Goal: Information Seeking & Learning: Check status

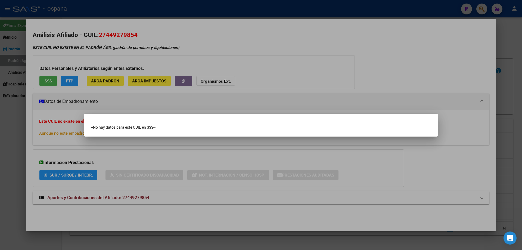
click at [521, 70] on div at bounding box center [261, 125] width 522 height 250
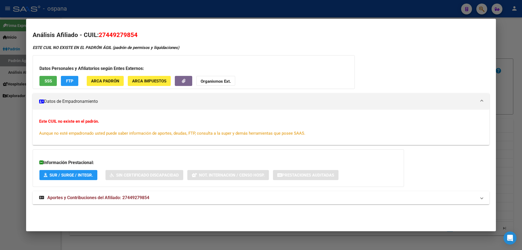
click at [521, 70] on div at bounding box center [261, 125] width 522 height 250
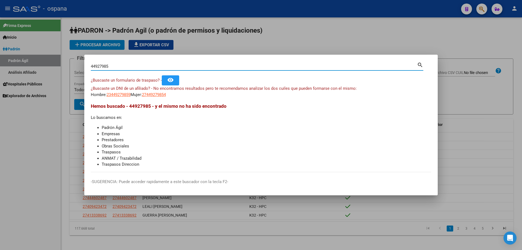
click at [159, 64] on input "44927985" at bounding box center [254, 66] width 326 height 5
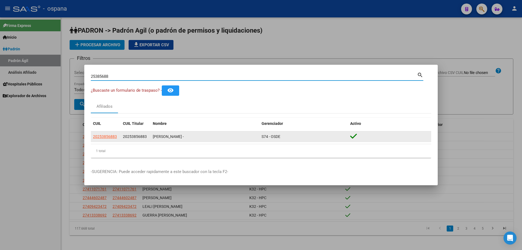
click at [276, 139] on span "S74 - OSDE" at bounding box center [270, 136] width 19 height 4
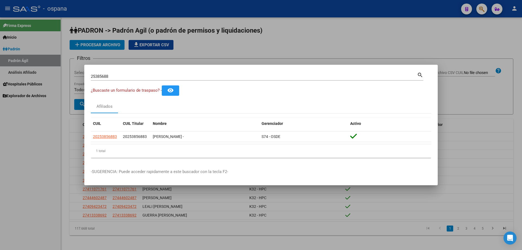
click at [154, 76] on input "25385688" at bounding box center [254, 76] width 326 height 5
type input "38339513"
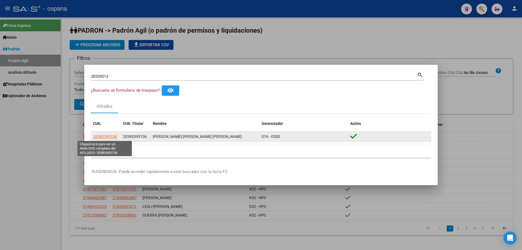
click at [112, 134] on span "20383395136" at bounding box center [105, 136] width 24 height 4
type textarea "20383395136"
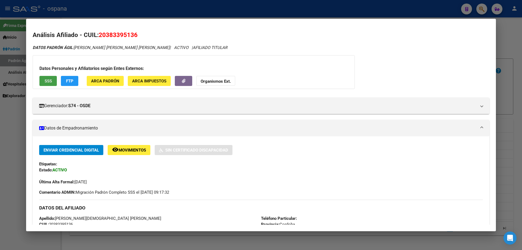
click at [46, 82] on span "SSS" at bounding box center [48, 81] width 7 height 5
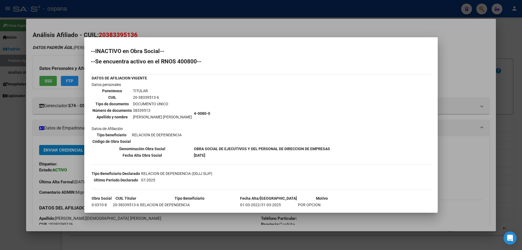
drag, startPoint x: 194, startPoint y: 146, endPoint x: 331, endPoint y: 148, distance: 136.9
click at [330, 148] on tr "Denominación Obra Social OBRA SOCIAL DE EJECUTIVOS Y DEL PERSONAL DE DIRECCION …" at bounding box center [210, 149] width 239 height 6
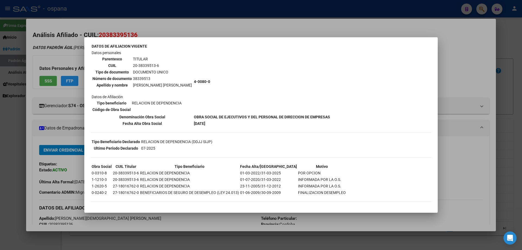
scroll to position [33, 0]
drag, startPoint x: 97, startPoint y: 170, endPoint x: 290, endPoint y: 173, distance: 192.4
click at [290, 173] on tr "0-0310-8 20-38339513-6 RELACION DE DEPENDENCIA 01-03-2022/31-03-2025 POR OPCION" at bounding box center [218, 172] width 255 height 6
click at [297, 172] on td "POR OPCION" at bounding box center [321, 172] width 48 height 6
click at [521, 164] on div at bounding box center [261, 125] width 522 height 250
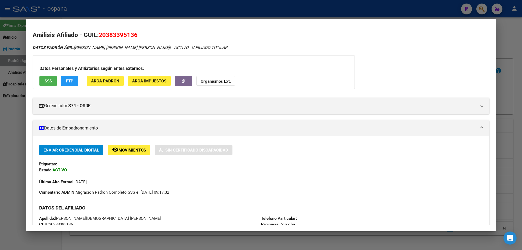
click at [515, 139] on div at bounding box center [261, 125] width 522 height 250
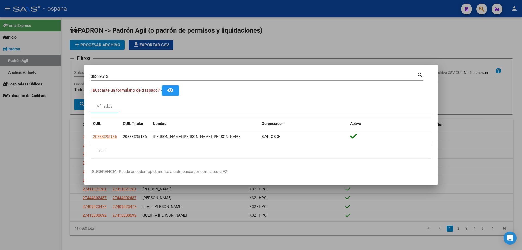
click at [253, 76] on input "38339513" at bounding box center [254, 76] width 326 height 5
type input "25343359"
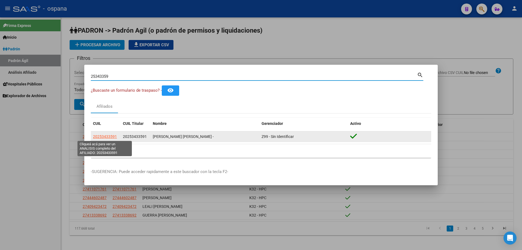
click at [103, 137] on span "20253433591" at bounding box center [105, 136] width 24 height 4
type textarea "20253433591"
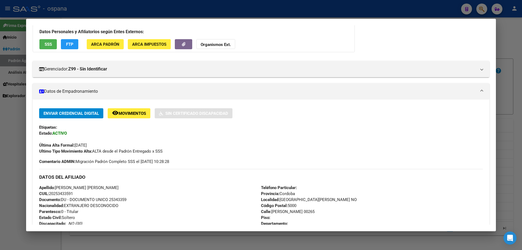
scroll to position [27, 0]
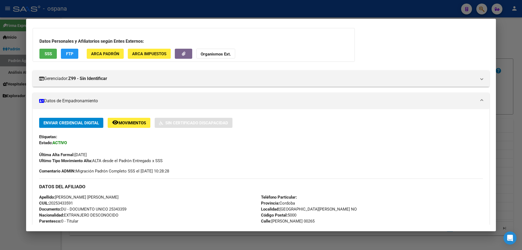
click at [487, 114] on mat-dialog-content "Análisis Afiliado - CUIL: 20253433591 DATOS PADRÓN ÁGIL: [PERSON_NAME] [PERSON_…" at bounding box center [260, 124] width 469 height 199
click at [521, 105] on div at bounding box center [261, 125] width 522 height 250
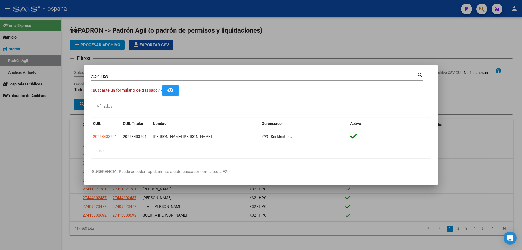
click at [269, 76] on input "25343359" at bounding box center [254, 76] width 326 height 5
type input "23398859"
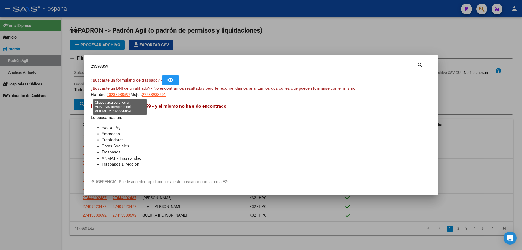
click at [127, 96] on span "20233988597" at bounding box center [119, 94] width 24 height 5
type textarea "20233988597"
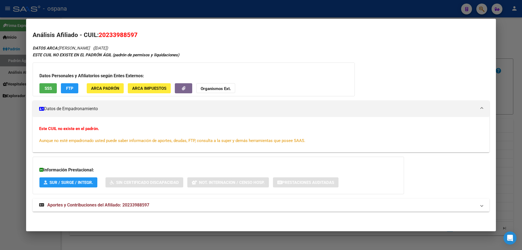
click at [52, 89] on span "SSS" at bounding box center [48, 88] width 7 height 5
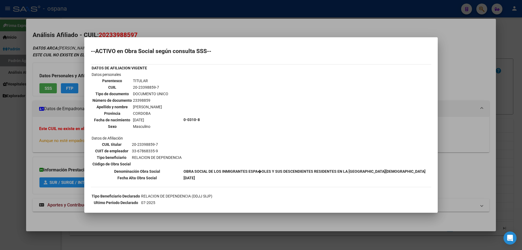
click at [521, 98] on div at bounding box center [261, 125] width 522 height 250
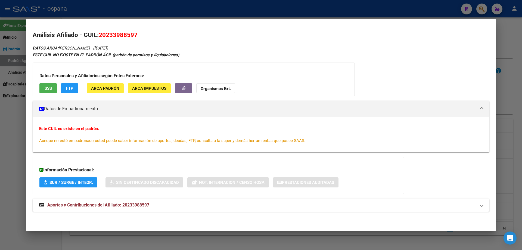
click at [521, 87] on div at bounding box center [261, 125] width 522 height 250
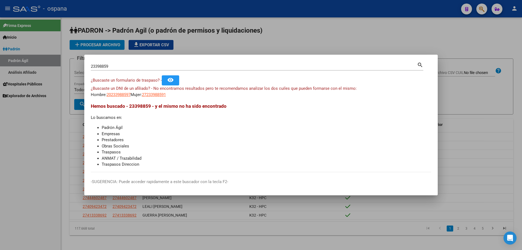
click at [337, 66] on input "23398859" at bounding box center [254, 66] width 326 height 5
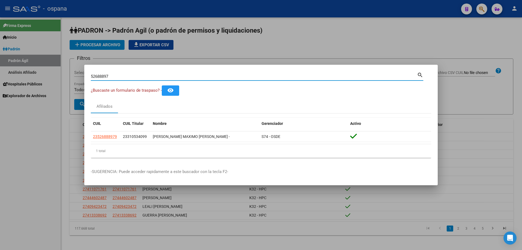
click at [175, 77] on input "52688897" at bounding box center [254, 76] width 326 height 5
type input "33649836"
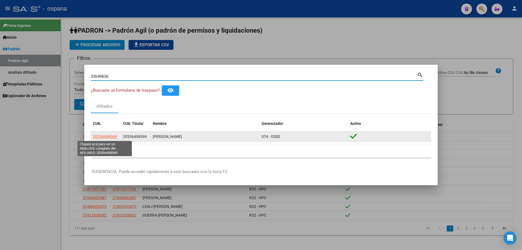
click at [111, 135] on span "20336498369" at bounding box center [105, 136] width 24 height 4
type textarea "20336498369"
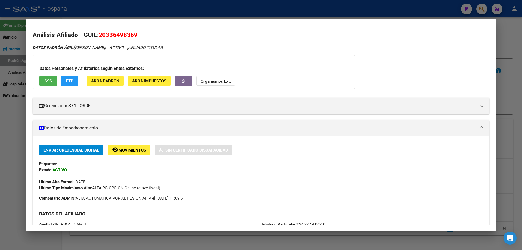
click at [516, 126] on div at bounding box center [261, 125] width 522 height 250
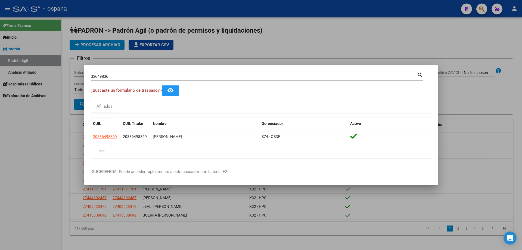
click at [116, 78] on input "33649836" at bounding box center [254, 76] width 326 height 5
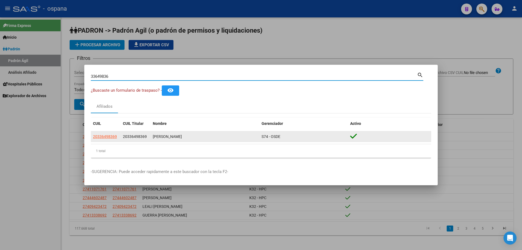
click at [265, 131] on datatable-body-cell "S74 - OSDE" at bounding box center [303, 136] width 89 height 11
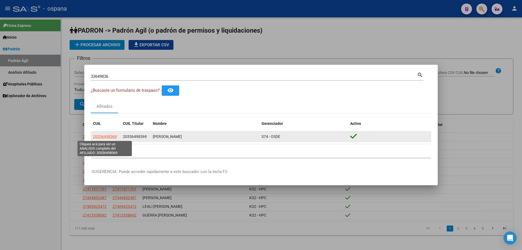
click at [104, 134] on span "20336498369" at bounding box center [105, 136] width 24 height 4
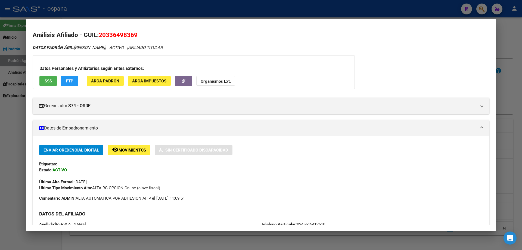
click at [521, 196] on div at bounding box center [261, 125] width 522 height 250
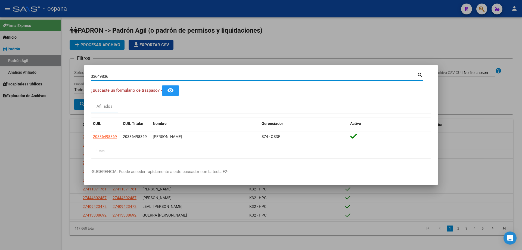
click at [102, 75] on input "33649836" at bounding box center [254, 76] width 326 height 5
click at [102, 74] on input "42048229" at bounding box center [254, 76] width 326 height 5
click at [101, 77] on input "25469512" at bounding box center [254, 76] width 326 height 5
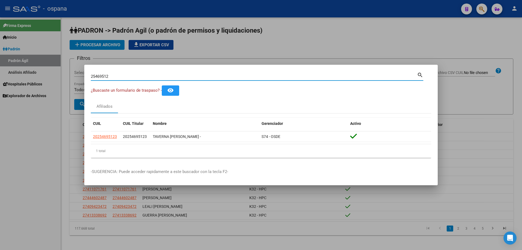
click at [101, 77] on input "25469512" at bounding box center [254, 76] width 326 height 5
click at [260, 75] on input "46032164" at bounding box center [254, 76] width 326 height 5
click at [260, 76] on input "47473984" at bounding box center [254, 76] width 326 height 5
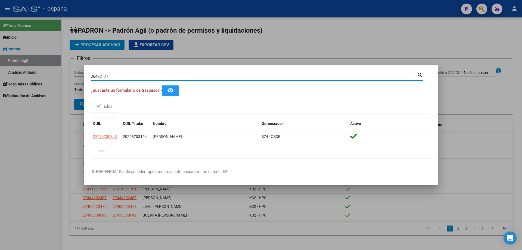
type input "26482177"
